Goal: Information Seeking & Learning: Learn about a topic

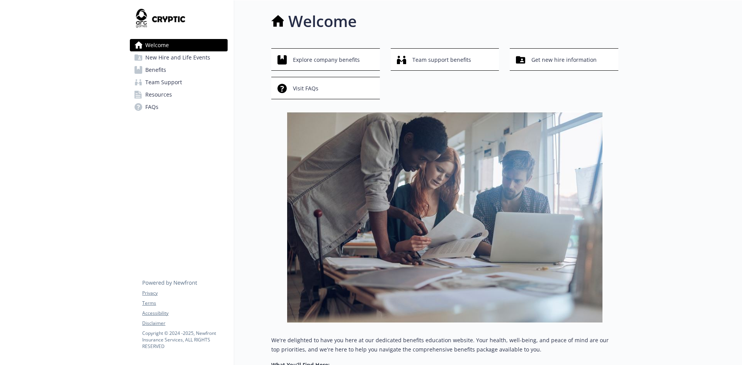
click at [182, 58] on span "New Hire and Life Events" at bounding box center [177, 57] width 65 height 12
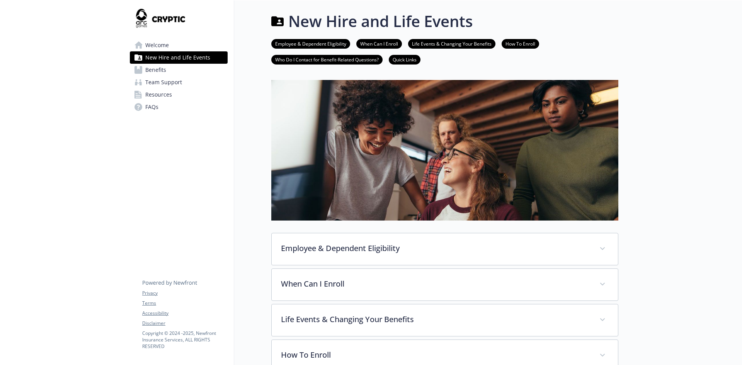
click at [174, 70] on link "Benefits" at bounding box center [179, 70] width 98 height 12
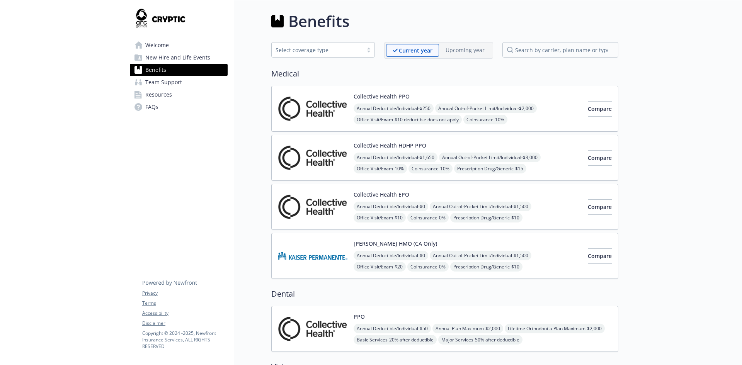
click at [386, 95] on button "Collective Health PPO" at bounding box center [382, 96] width 56 height 8
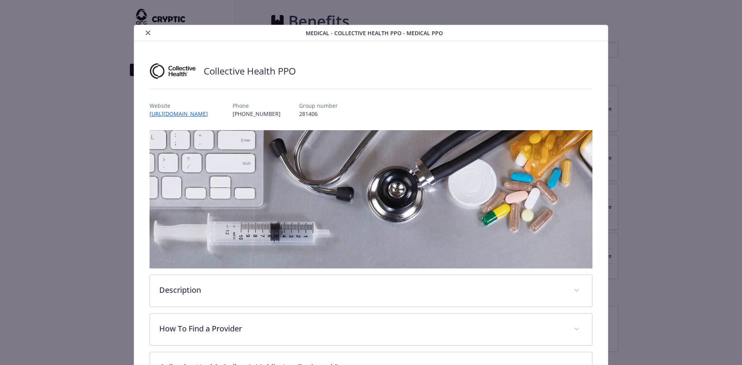
scroll to position [14, 0]
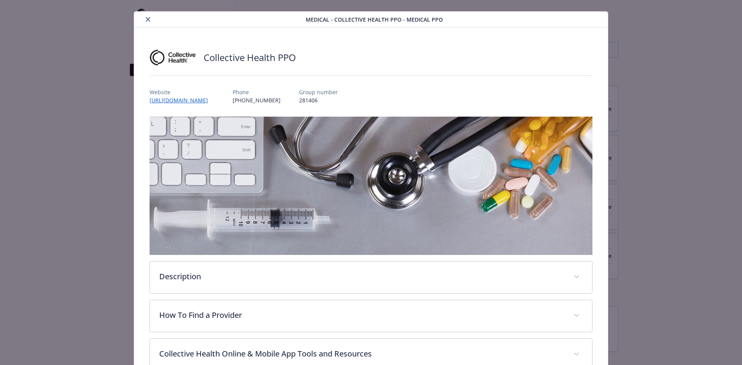
click at [144, 20] on button "close" at bounding box center [147, 19] width 9 height 9
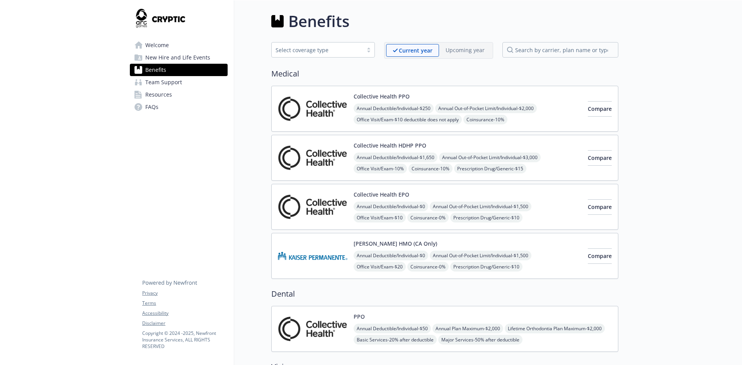
click at [328, 243] on img at bounding box center [313, 256] width 70 height 33
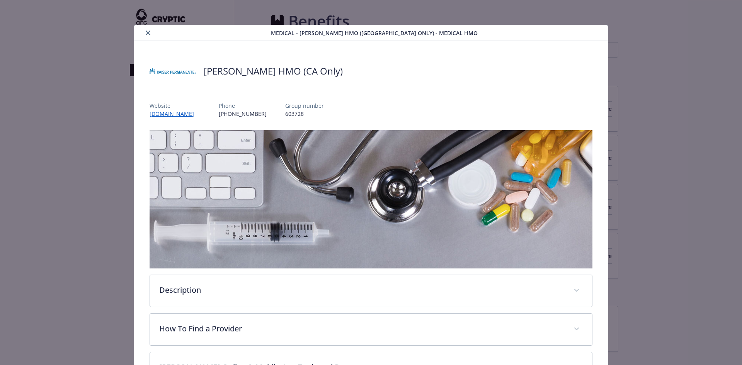
scroll to position [23, 0]
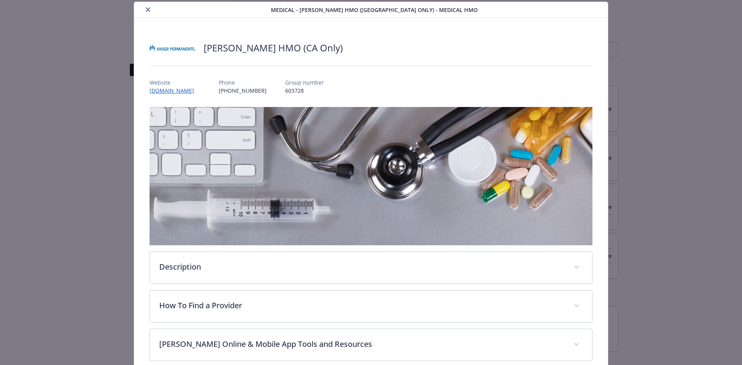
click at [150, 7] on button "close" at bounding box center [147, 9] width 9 height 9
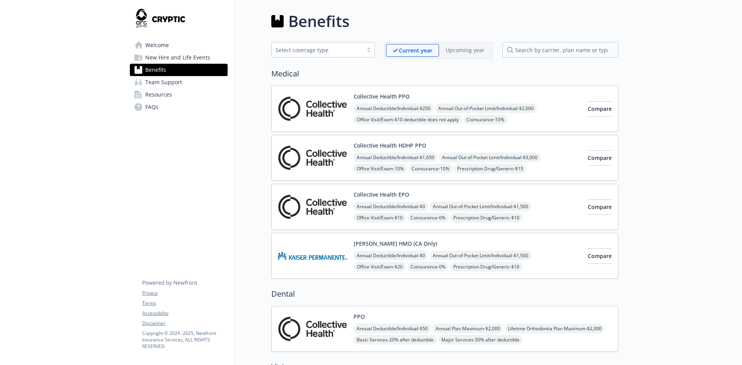
click at [499, 92] on div "Collective Health PPO Annual Deductible/Individual - $250 Annual Out-of-Pocket …" at bounding box center [468, 108] width 228 height 33
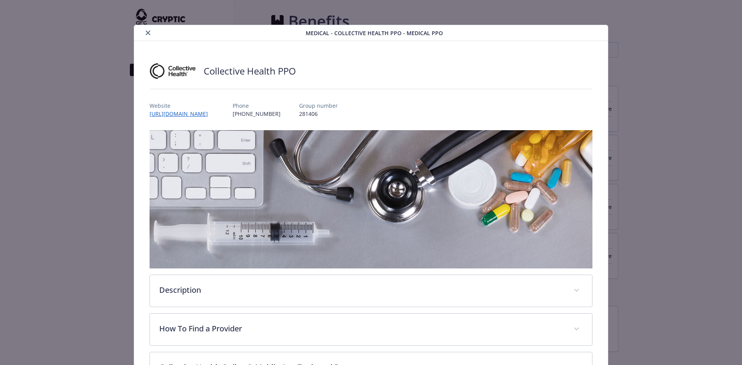
scroll to position [23, 0]
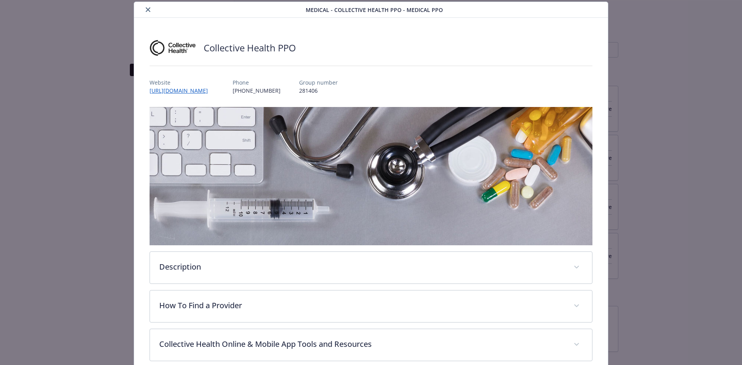
drag, startPoint x: 224, startPoint y: 92, endPoint x: 147, endPoint y: 92, distance: 77.7
click at [147, 92] on div "Collective Health PPO Website [URL][DOMAIN_NAME] Phone [PHONE_NUMBER] Group num…" at bounding box center [371, 257] width 474 height 478
copy link "[URL][DOMAIN_NAME]"
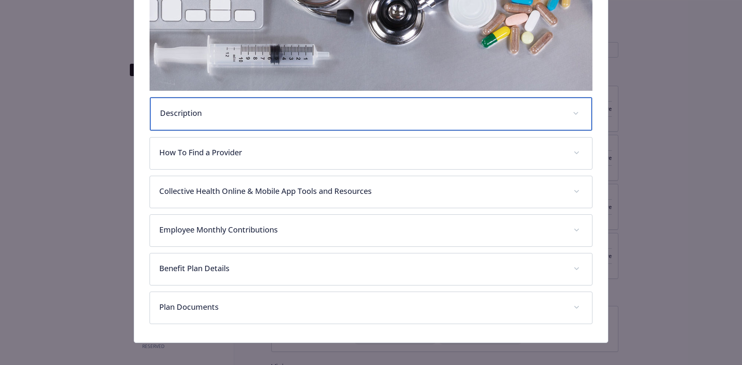
click at [269, 109] on p "Description" at bounding box center [362, 113] width 404 height 12
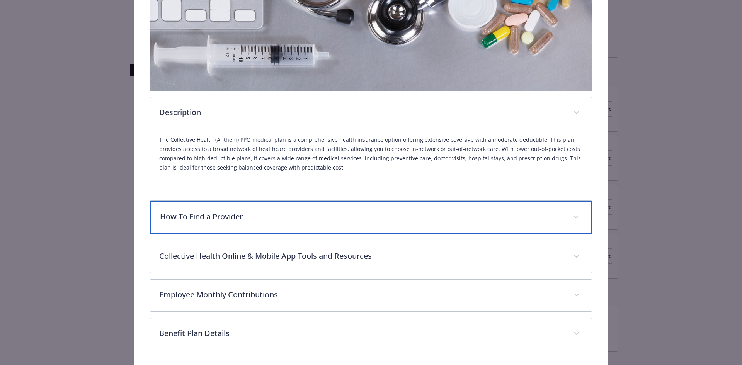
click at [350, 222] on div "How To Find a Provider" at bounding box center [371, 217] width 442 height 33
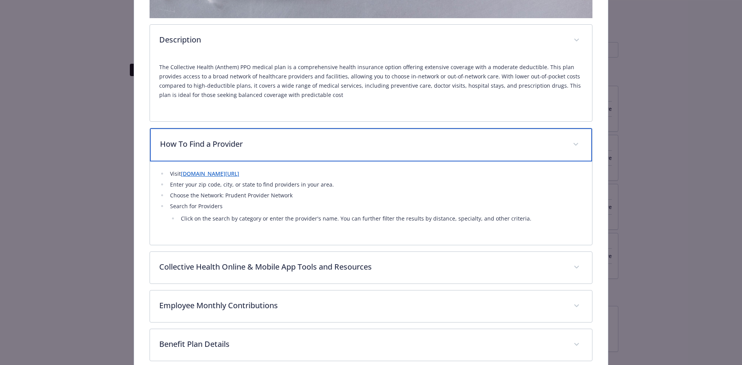
scroll to position [255, 0]
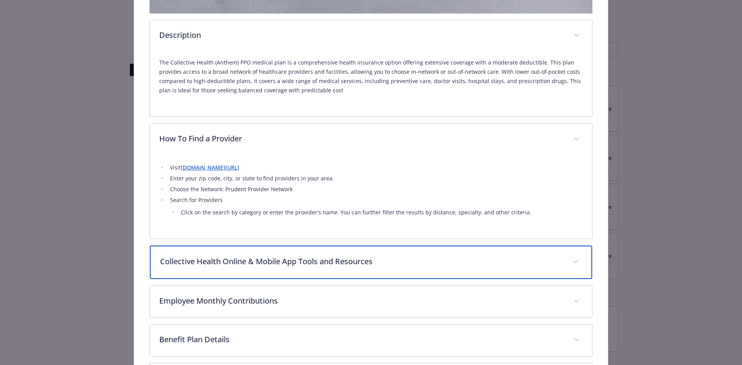
click at [338, 264] on p "Collective Health Online & Mobile App Tools and Resources" at bounding box center [362, 262] width 404 height 12
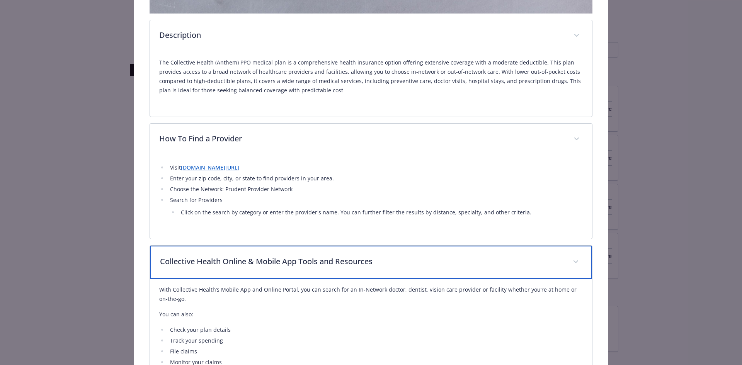
scroll to position [371, 0]
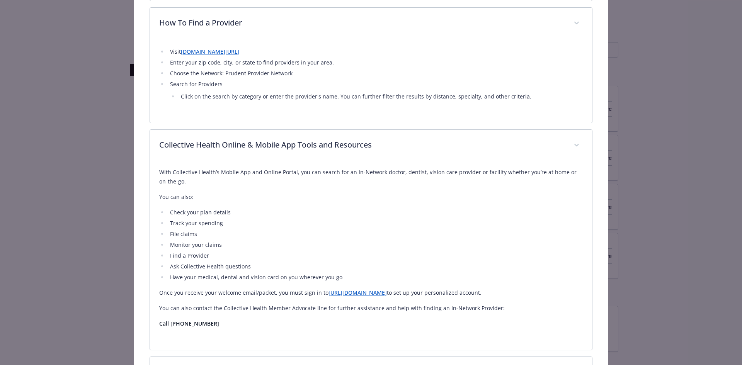
click at [379, 233] on li "File claims" at bounding box center [375, 234] width 415 height 9
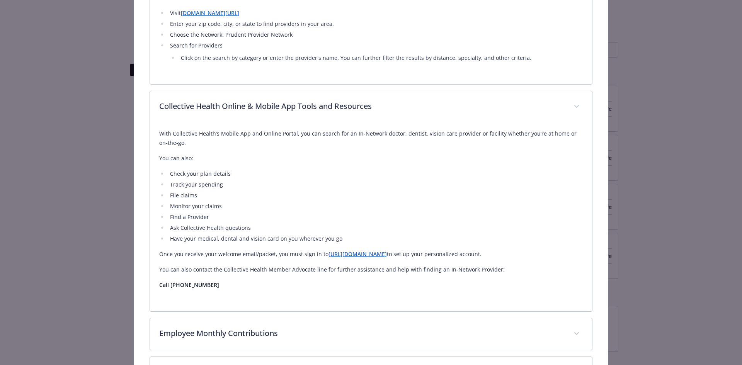
drag, startPoint x: 503, startPoint y: 253, endPoint x: 407, endPoint y: 251, distance: 96.6
click at [407, 251] on p "Once you receive your welcome email/packet, you must sign in to [URL][DOMAIN_NA…" at bounding box center [371, 254] width 424 height 9
copy p "to set up your personalized account."
click at [526, 184] on li "Track your spending" at bounding box center [375, 184] width 415 height 9
